Goal: Task Accomplishment & Management: Manage account settings

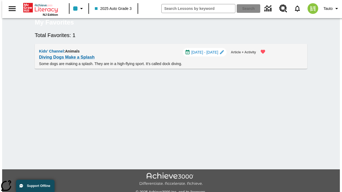
click at [207, 55] on span "[DATE] - [DATE]" at bounding box center [204, 53] width 27 height 6
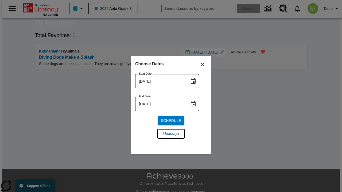
click at [171, 134] on span "Unassign" at bounding box center [170, 134] width 15 height 6
